Goal: Book appointment/travel/reservation

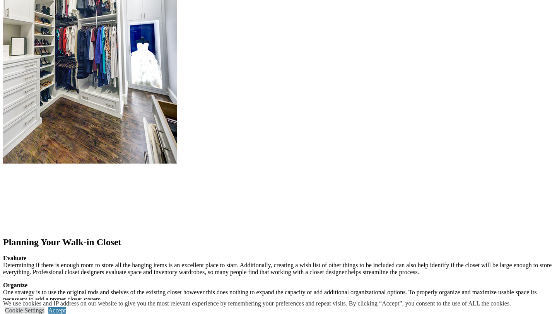
scroll to position [923, 0]
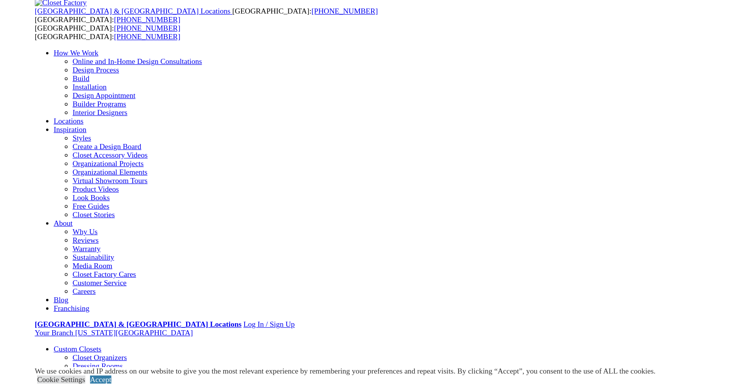
scroll to position [0, 0]
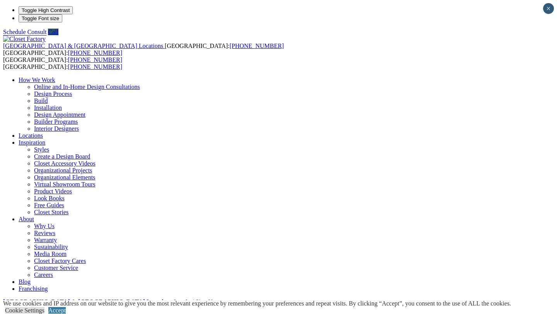
click at [516, 306] on li "Your Branch [US_STATE][GEOGRAPHIC_DATA] ZIP code *" at bounding box center [278, 309] width 551 height 7
click at [515, 306] on li "Your Branch [US_STATE][GEOGRAPHIC_DATA] ZIP code *" at bounding box center [278, 309] width 551 height 7
type input "*****"
click input "*" at bounding box center [0, 0] width 0 height 0
click at [551, 36] on header "[GEOGRAPHIC_DATA] & [GEOGRAPHIC_DATA] Locations [GEOGRAPHIC_DATA]: [PHONE_NUMBE…" at bounding box center [278, 293] width 551 height 514
